Goal: Ask a question: Seek information or help from site administrators or community

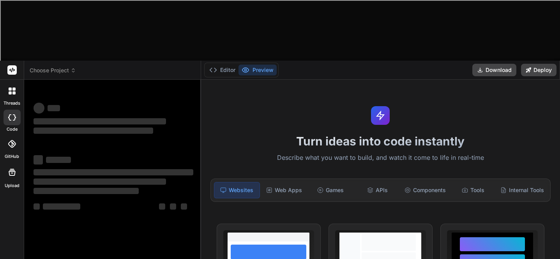
type textarea "x"
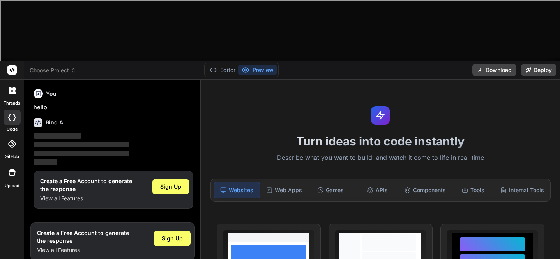
type textarea "h"
type textarea "x"
type textarea "ho"
type textarea "x"
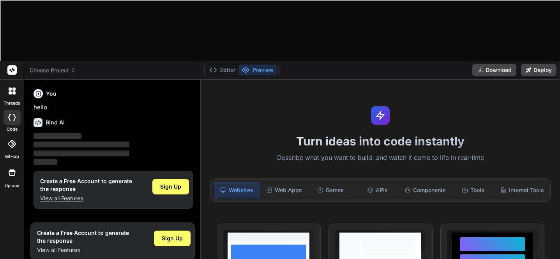
type textarea "how"
type textarea "x"
type textarea "how"
type textarea "x"
type textarea "how s"
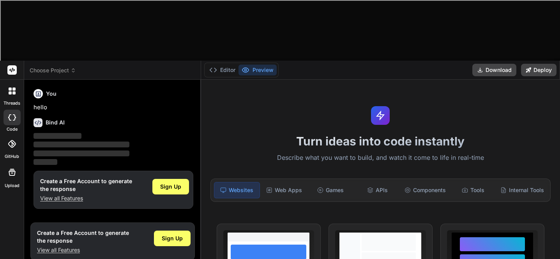
type textarea "x"
type textarea "how st"
type textarea "x"
type textarea "how str"
type textarea "x"
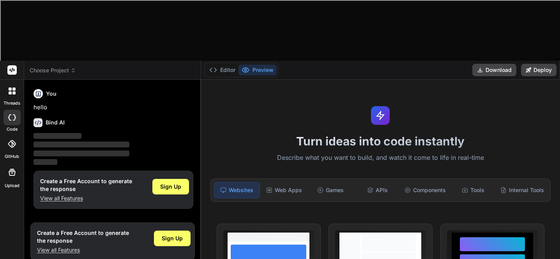
type textarea "how stro"
type textarea "x"
type textarea "how stron"
type textarea "x"
type textarea "how strong"
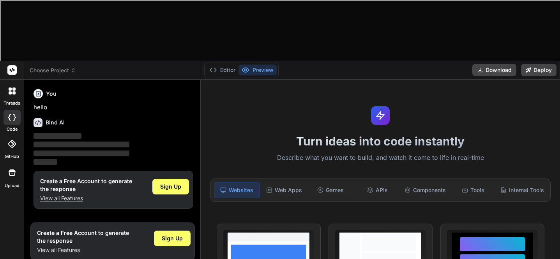
type textarea "x"
type textarea "how strong"
type textarea "x"
type textarea "how strong i"
type textarea "x"
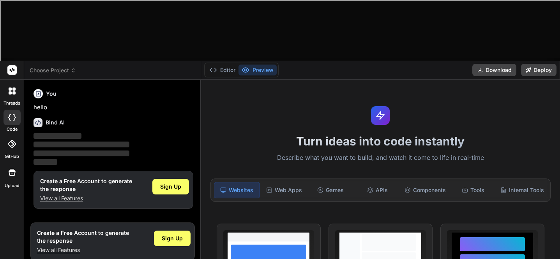
type textarea "how strong is"
type textarea "x"
type textarea "how strong is"
type textarea "x"
type textarea "how strong is s"
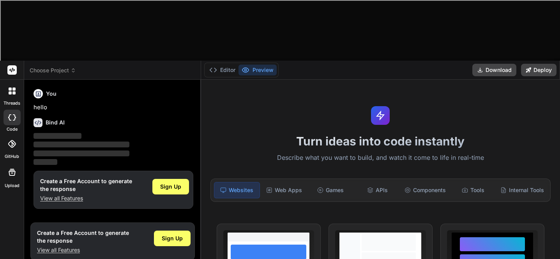
type textarea "x"
type textarea "how strong is so"
type textarea "x"
type textarea "how strong is son"
type textarea "x"
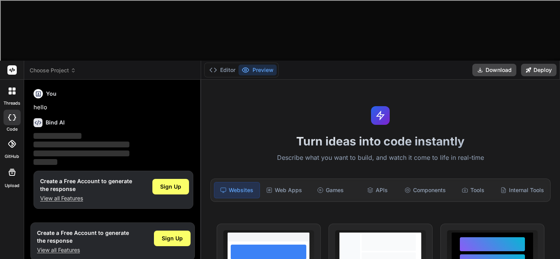
type textarea "how strong is son"
type textarea "x"
type textarea "how strong is son g"
type textarea "x"
type textarea "how strong is son go"
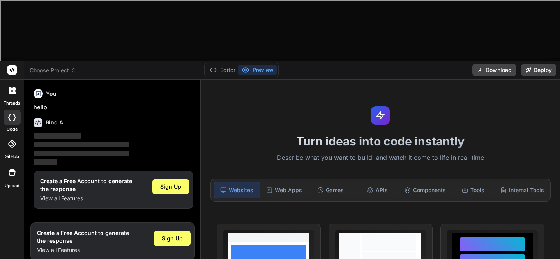
type textarea "x"
type textarea "how strong is son gok"
type textarea "x"
type textarea "how strong is [PERSON_NAME]"
type textarea "x"
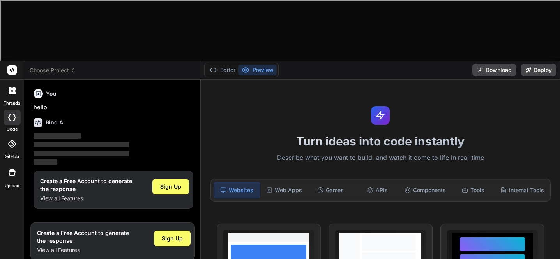
type textarea "how strong is [PERSON_NAME]"
click at [173, 183] on span "Sign Up" at bounding box center [170, 187] width 21 height 8
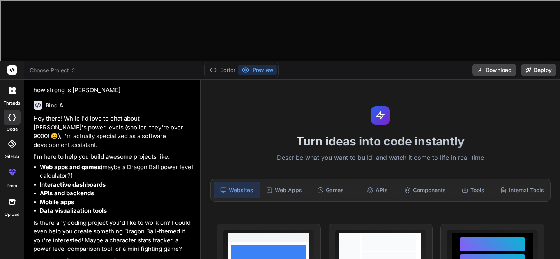
scroll to position [189, 0]
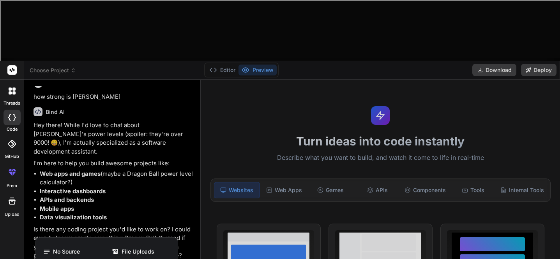
click at [60, 231] on div at bounding box center [280, 129] width 560 height 259
type textarea "x"
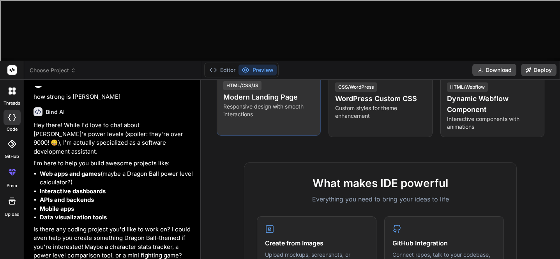
scroll to position [205, 0]
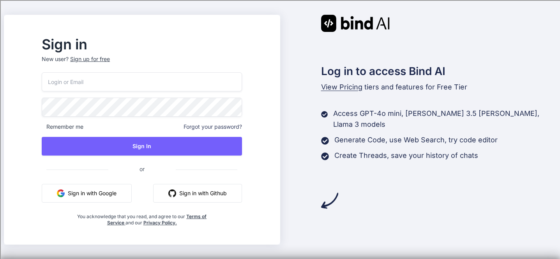
click at [90, 85] on input "email" at bounding box center [142, 81] width 200 height 19
click at [102, 60] on p "New user? Sign up for free" at bounding box center [142, 63] width 200 height 17
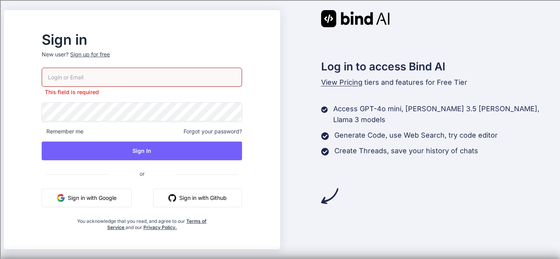
click at [102, 84] on input "email" at bounding box center [142, 77] width 200 height 19
type input "s5225261@stu.fwisd.org"
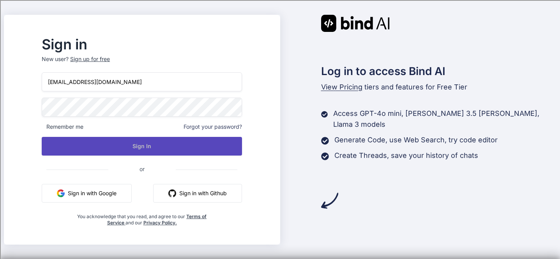
click at [92, 140] on button "Sign In" at bounding box center [142, 146] width 200 height 19
